Goal: Check status: Check status

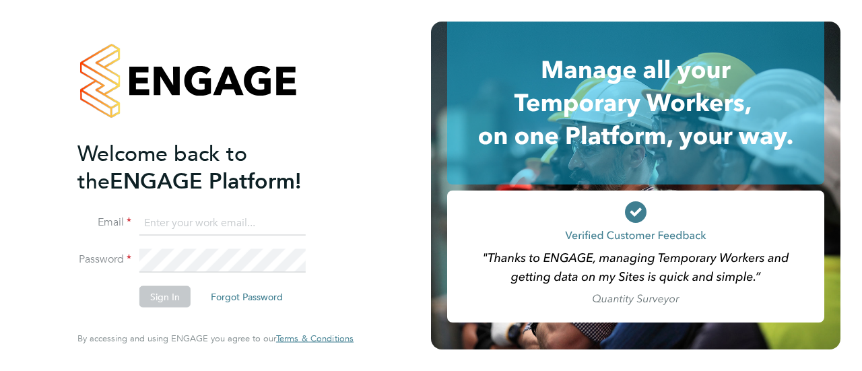
type input "seddon@psrsolutions.co.uk"
click at [173, 294] on button "Sign In" at bounding box center [164, 297] width 51 height 22
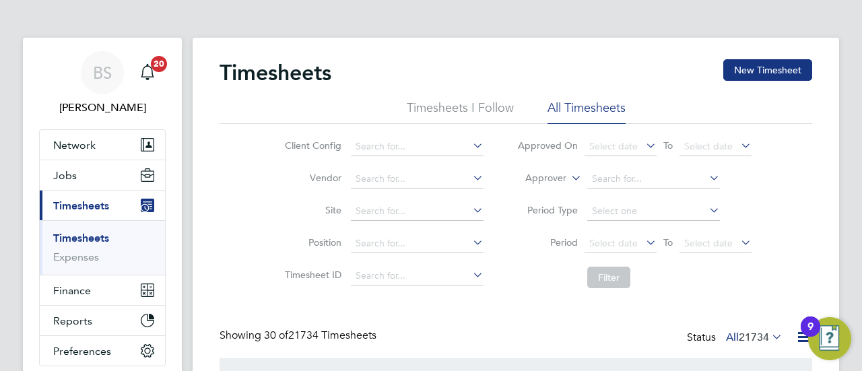
click at [569, 179] on icon at bounding box center [569, 174] width 0 height 12
click at [544, 196] on li "Worker" at bounding box center [534, 194] width 66 height 18
click at [601, 183] on input at bounding box center [654, 179] width 133 height 19
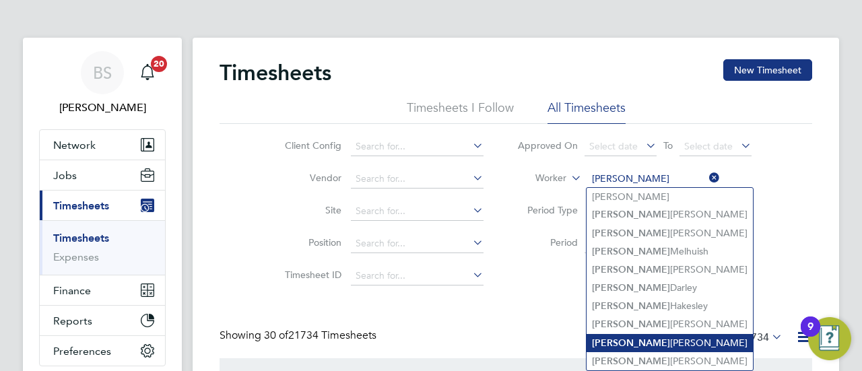
click at [631, 334] on li "[PERSON_NAME] [PERSON_NAME]" at bounding box center [670, 343] width 166 height 18
type input "[PERSON_NAME] [PERSON_NAME]"
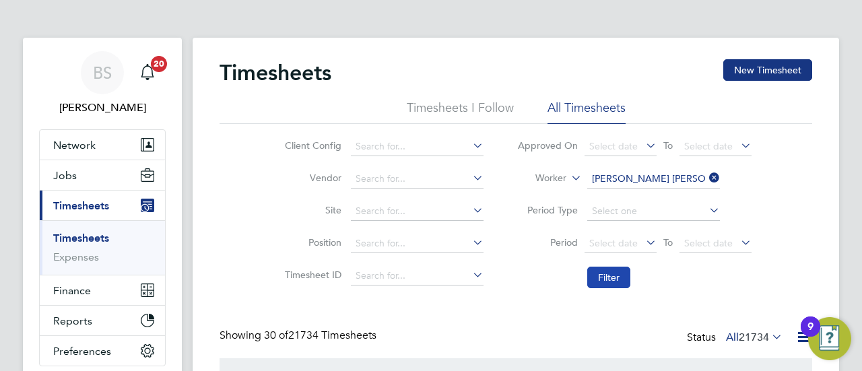
click at [616, 276] on button "Filter" at bounding box center [609, 278] width 43 height 22
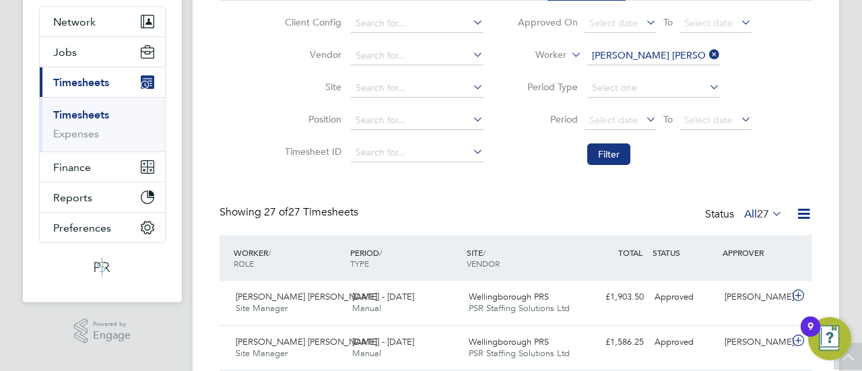
click at [515, 148] on li "Filter" at bounding box center [635, 154] width 268 height 35
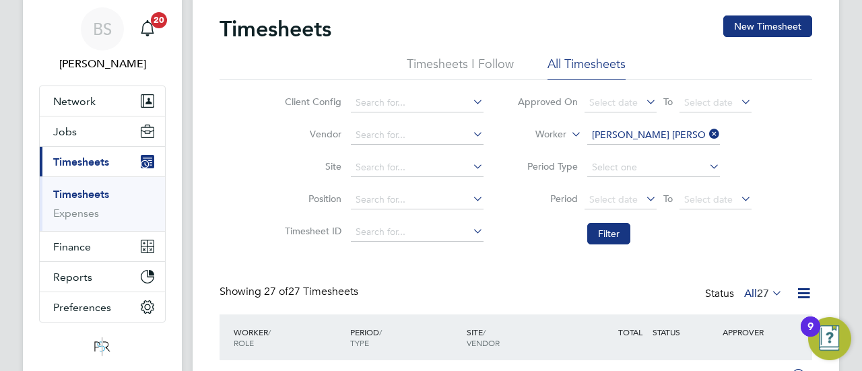
click at [707, 135] on icon at bounding box center [707, 134] width 0 height 19
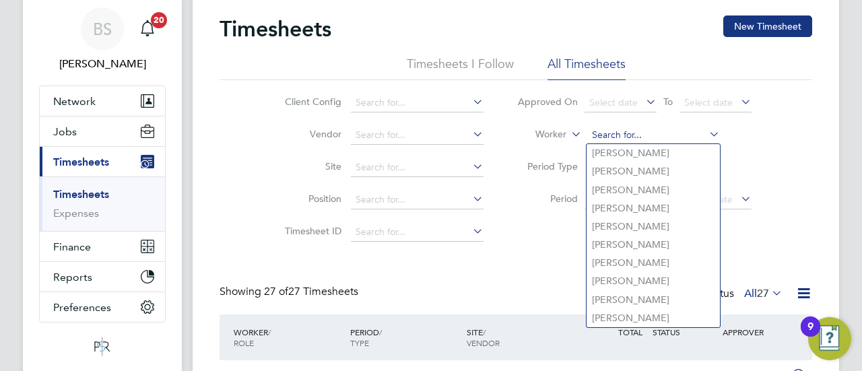
click at [652, 136] on input at bounding box center [654, 135] width 133 height 19
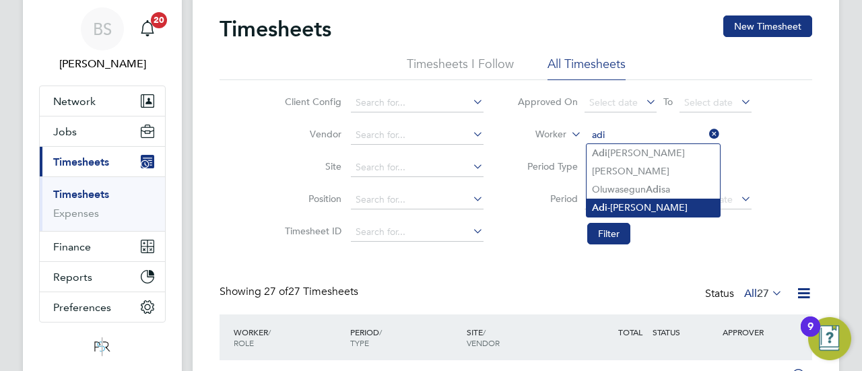
click at [627, 204] on li "Adi -[PERSON_NAME]" at bounding box center [653, 208] width 133 height 18
type input "Adi-[PERSON_NAME]"
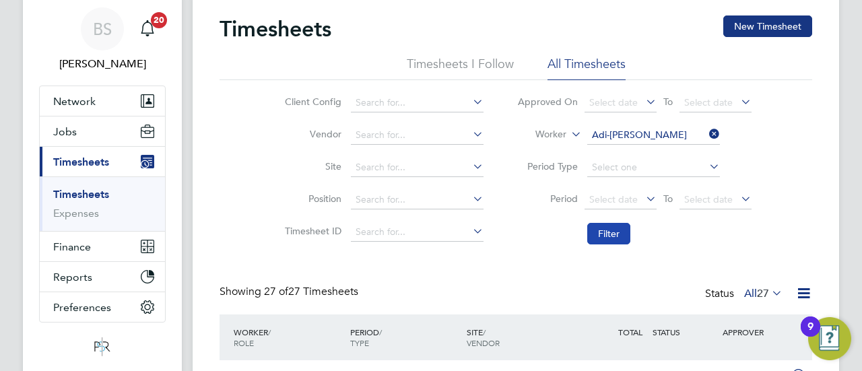
click at [614, 228] on button "Filter" at bounding box center [609, 234] width 43 height 22
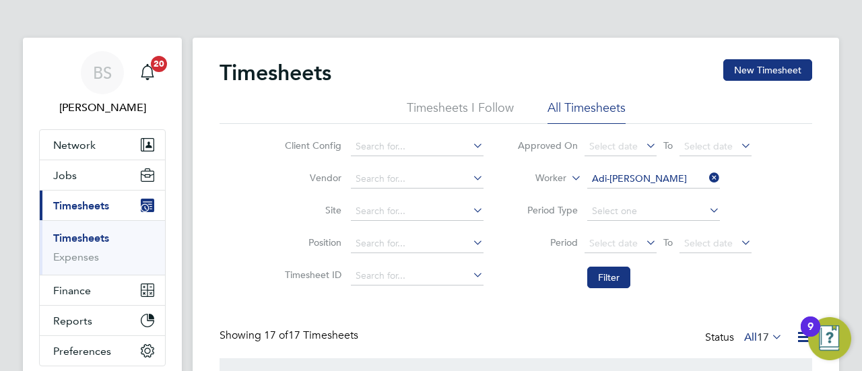
click at [707, 177] on icon at bounding box center [707, 177] width 0 height 19
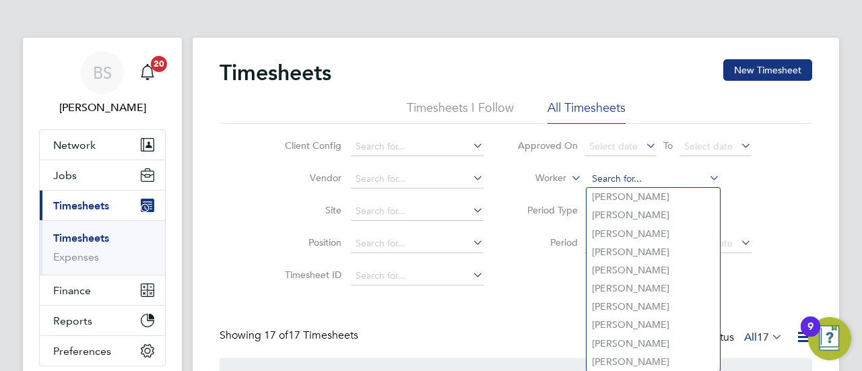
click at [660, 175] on input at bounding box center [654, 179] width 133 height 19
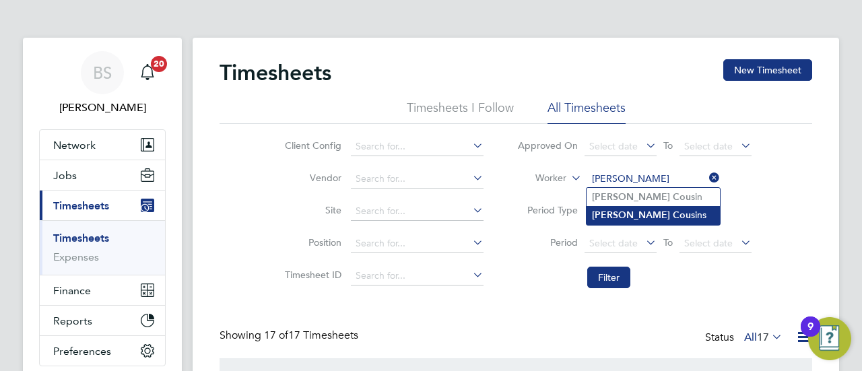
click at [627, 215] on li "[PERSON_NAME] sins" at bounding box center [653, 215] width 133 height 18
type input "[PERSON_NAME]"
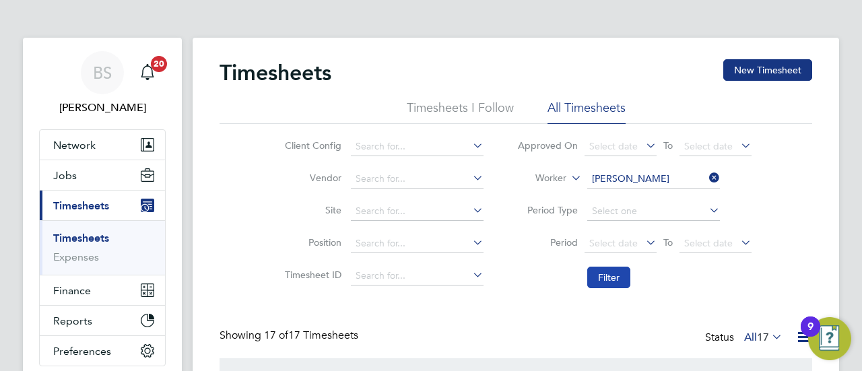
click at [614, 272] on button "Filter" at bounding box center [609, 278] width 43 height 22
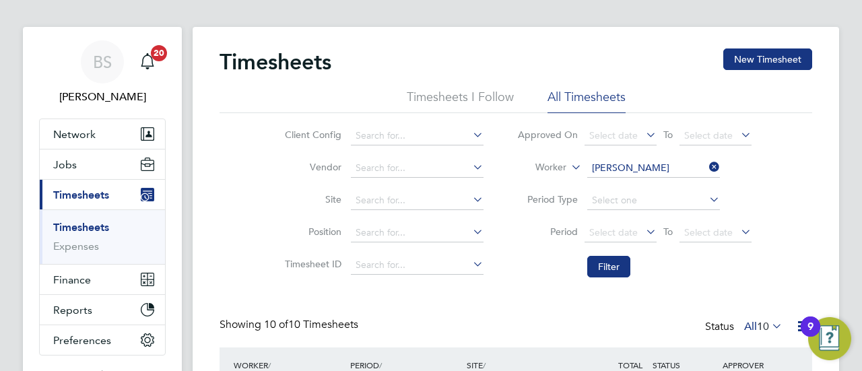
click at [707, 161] on icon at bounding box center [707, 167] width 0 height 19
click at [662, 165] on input at bounding box center [654, 168] width 133 height 19
click at [648, 184] on li "[PERSON_NAME]" at bounding box center [653, 186] width 133 height 18
type input "[PERSON_NAME]"
click at [604, 266] on button "Filter" at bounding box center [609, 267] width 43 height 22
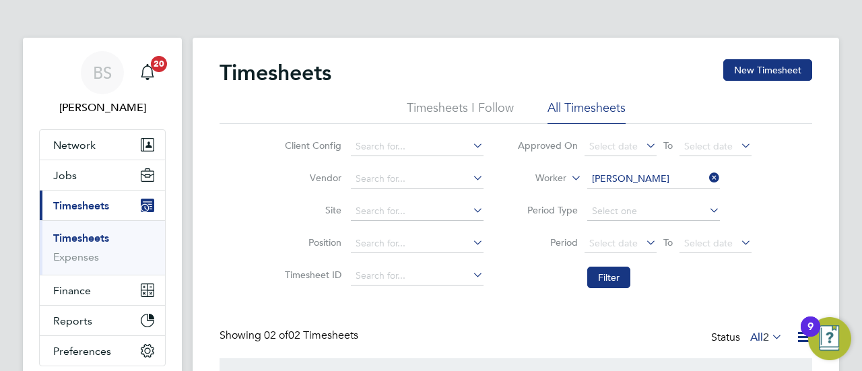
click at [707, 173] on icon at bounding box center [707, 177] width 0 height 19
click at [629, 176] on input at bounding box center [654, 179] width 133 height 19
type input "[PERSON_NAME]"
click at [613, 271] on button "Filter" at bounding box center [609, 278] width 43 height 22
